Goal: Task Accomplishment & Management: Use online tool/utility

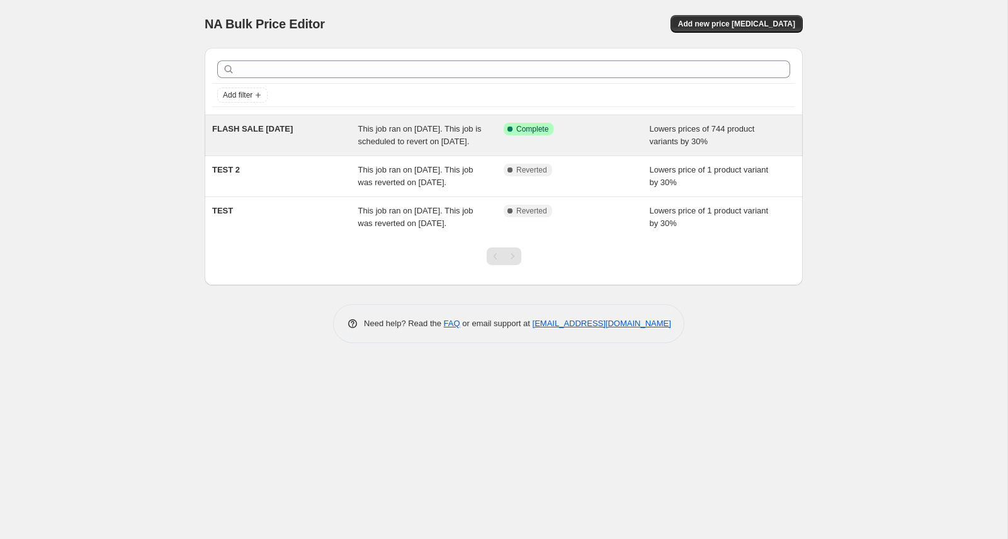
click at [429, 132] on span "This job ran on [DATE]. This job is scheduled to revert on [DATE]." at bounding box center [419, 135] width 123 height 22
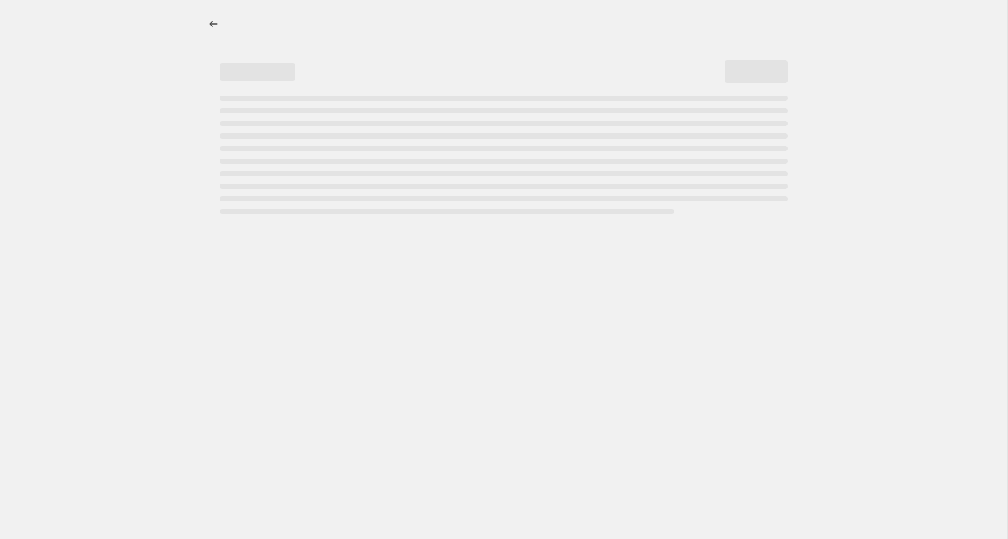
select select "percentage"
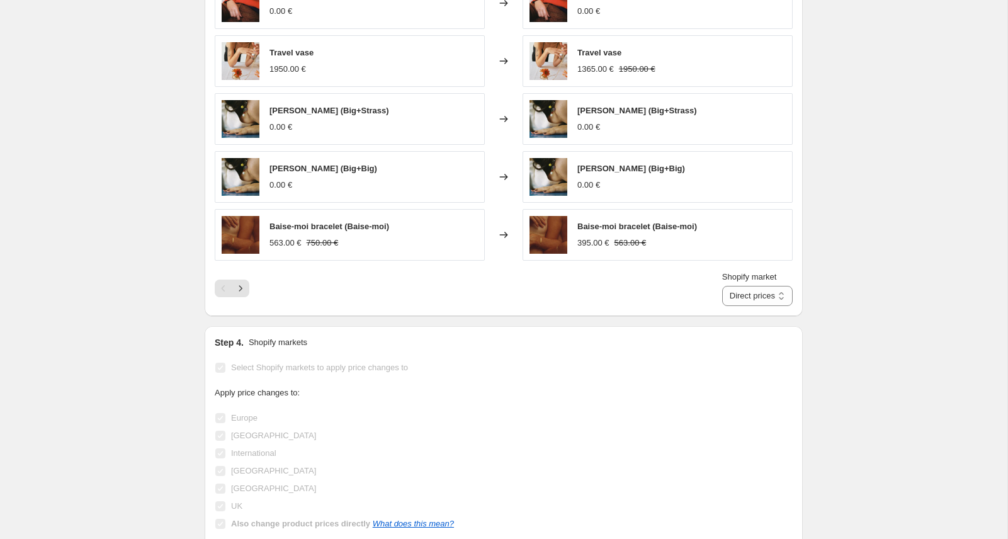
scroll to position [1396, 0]
